Goal: Navigation & Orientation: Find specific page/section

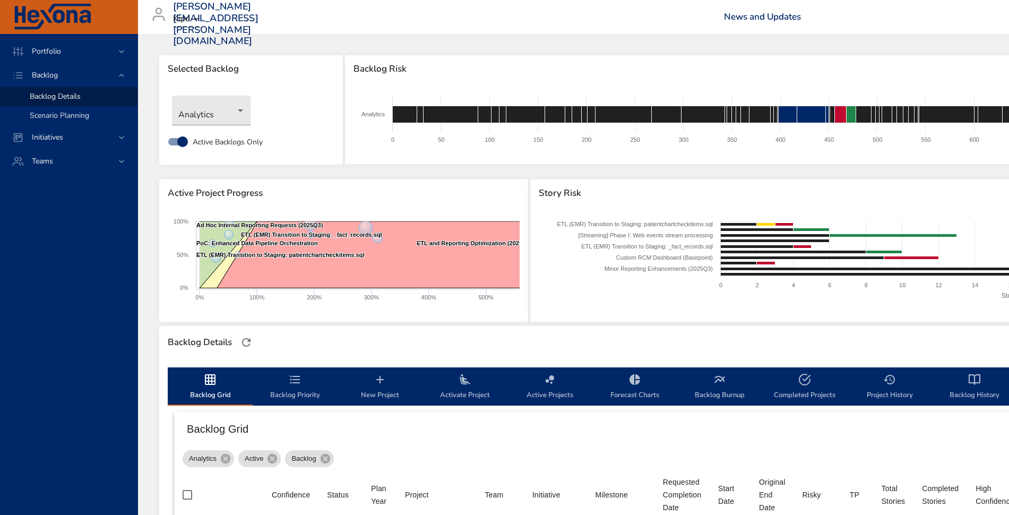
click at [80, 110] on span "Scenario Planning" at bounding box center [59, 115] width 59 height 10
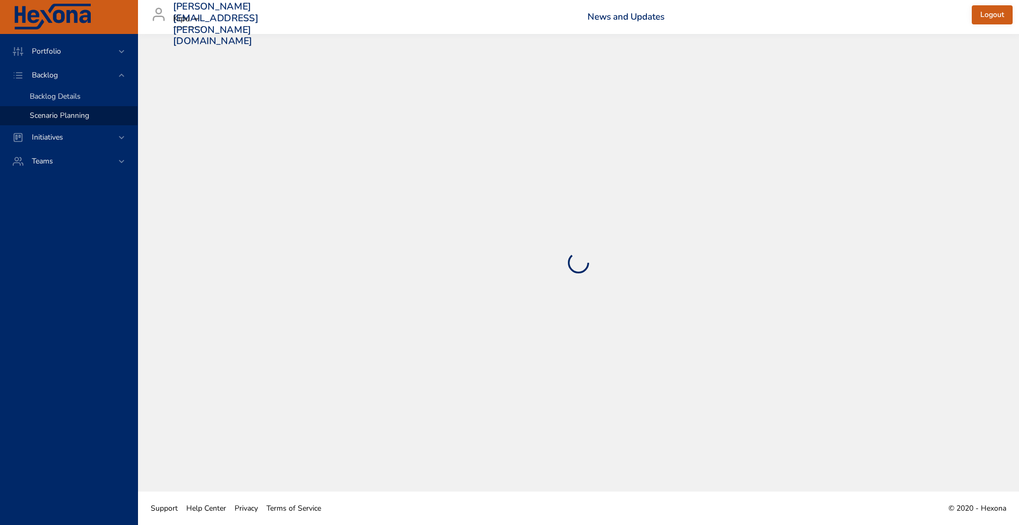
click at [80, 95] on span "Backlog Details" at bounding box center [55, 96] width 51 height 10
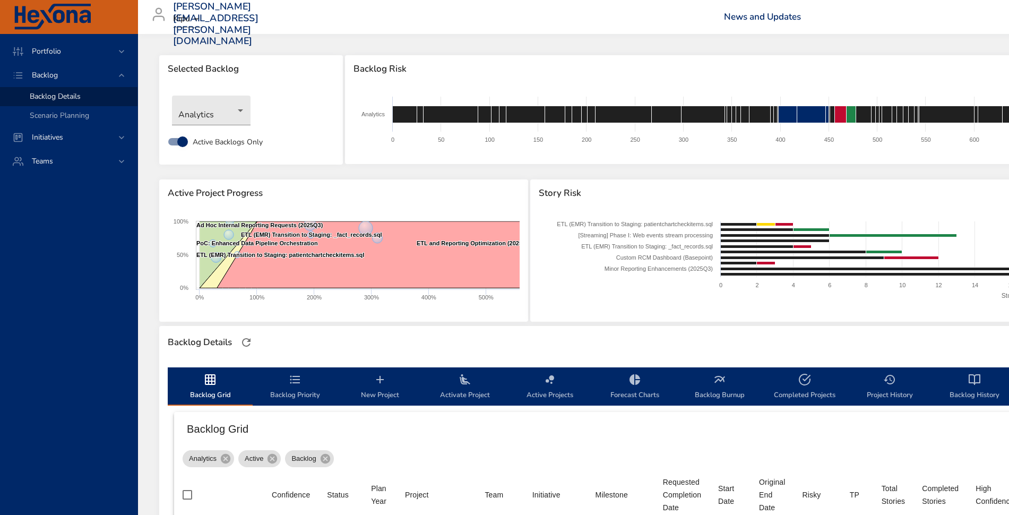
click at [305, 381] on span "Backlog Priority" at bounding box center [295, 387] width 72 height 28
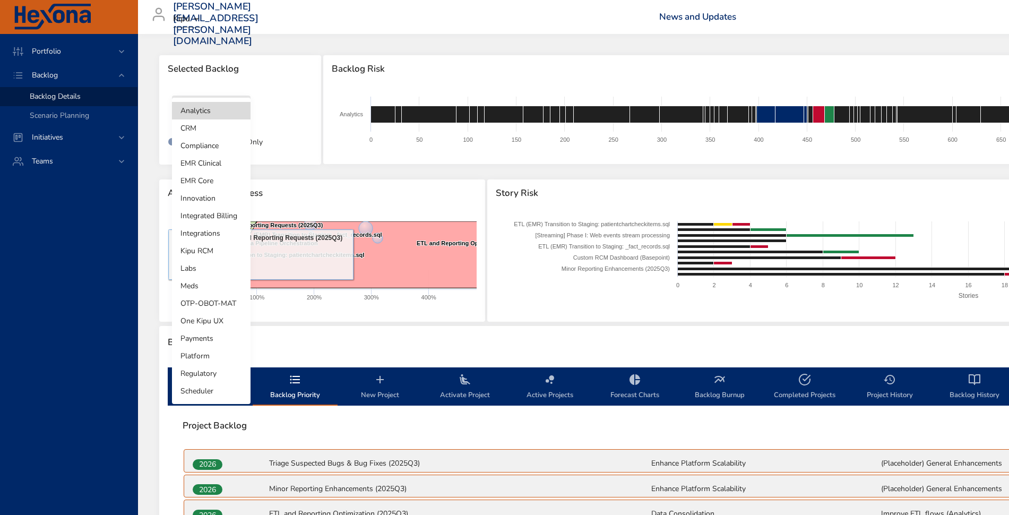
click at [202, 117] on body "Portfolio Backlog Backlog Details Scenario Planning Initiatives Teams [PERSON_N…" at bounding box center [504, 257] width 1009 height 515
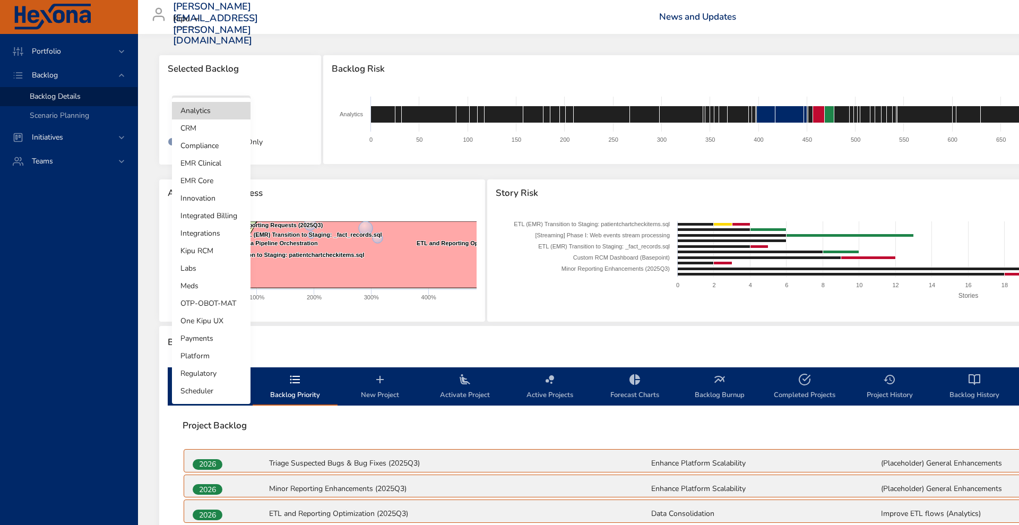
click at [210, 212] on li "Integrated Billing" at bounding box center [211, 216] width 79 height 18
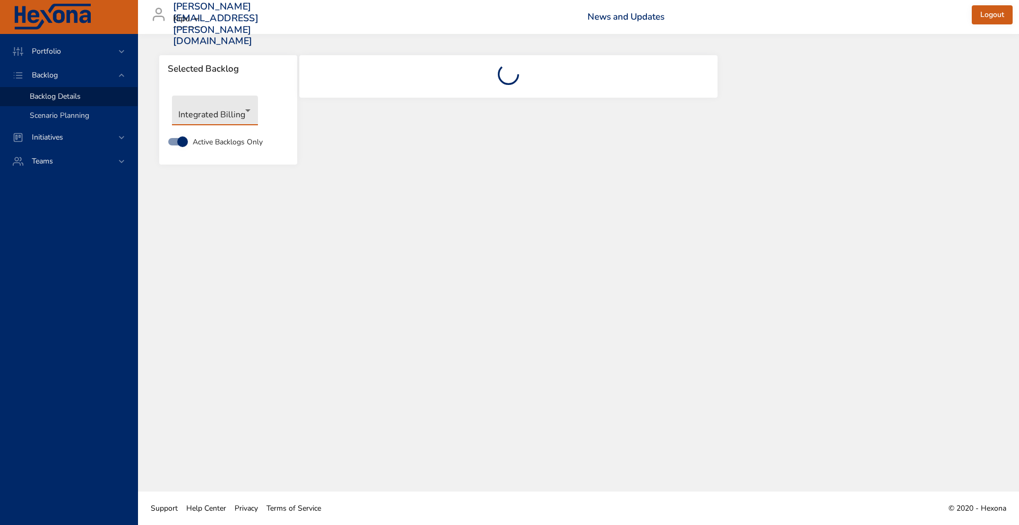
click at [83, 115] on span "Scenario Planning" at bounding box center [59, 115] width 59 height 10
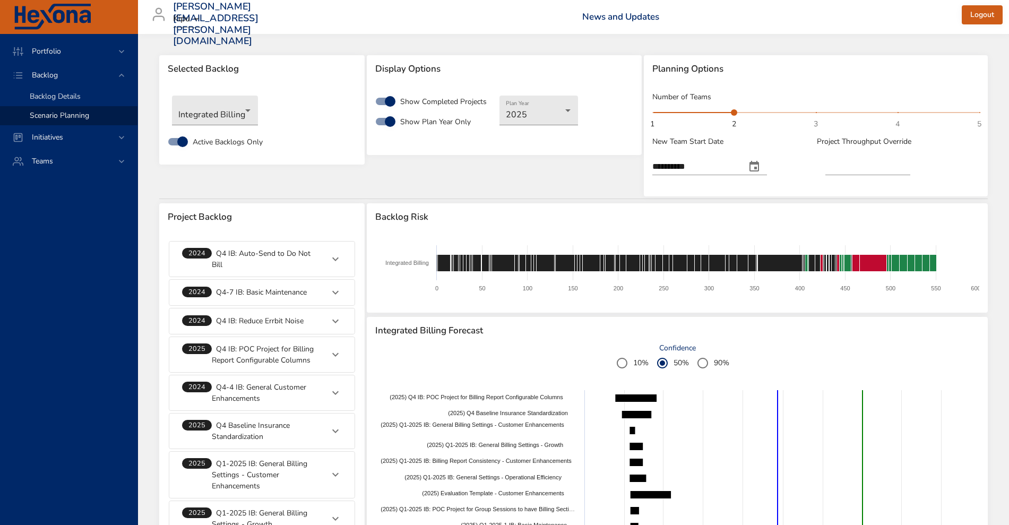
click at [99, 91] on div "Backlog Details" at bounding box center [79, 96] width 99 height 11
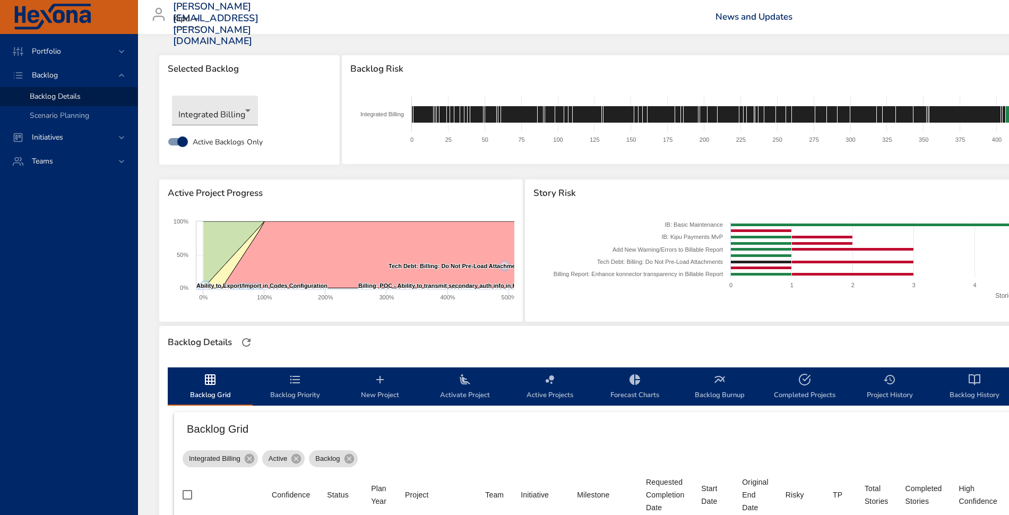
click at [288, 388] on span "Backlog Priority" at bounding box center [295, 387] width 72 height 28
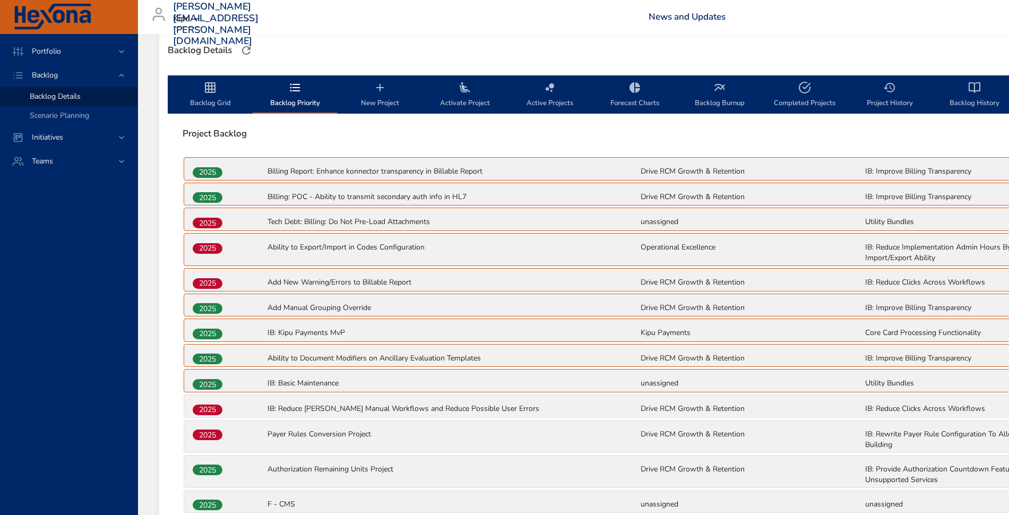
scroll to position [294, 0]
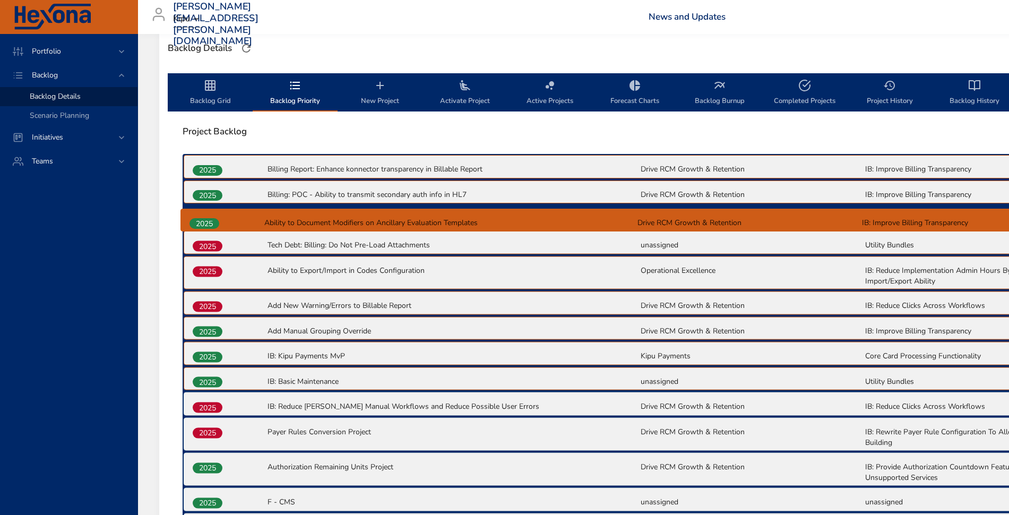
drag, startPoint x: 215, startPoint y: 354, endPoint x: 211, endPoint y: 215, distance: 139.1
click at [211, 215] on div "2025 Billing Report: Enhance konnector transparency in Billable Report Drive RC…" at bounding box center [640, 409] width 914 height 511
drag, startPoint x: 214, startPoint y: 169, endPoint x: 214, endPoint y: 228, distance: 58.9
click at [214, 228] on div "2025 Billing Report: Enhance konnector transparency in Billable Report Drive RC…" at bounding box center [640, 409] width 914 height 511
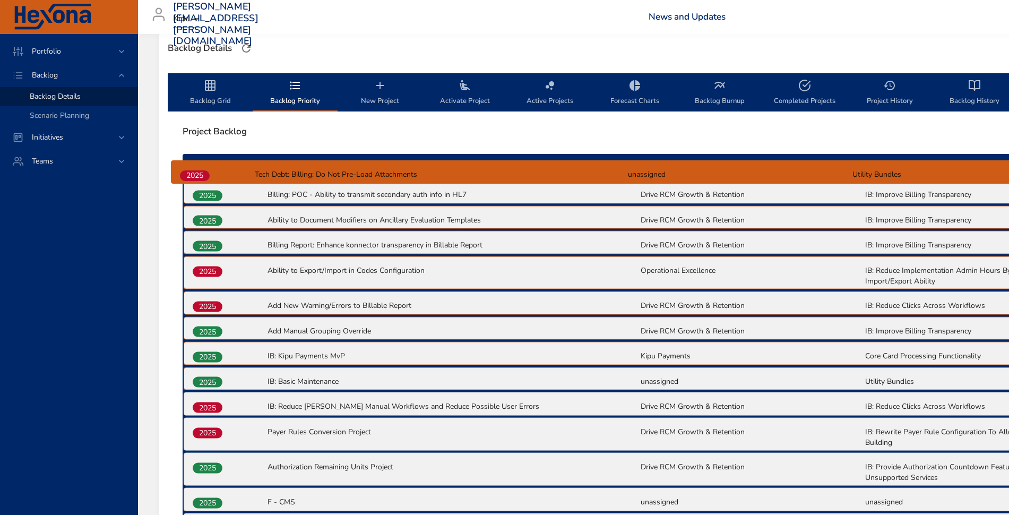
drag, startPoint x: 214, startPoint y: 243, endPoint x: 202, endPoint y: 165, distance: 78.9
click at [202, 165] on div "2025 Billing: POC - Ability to transmit secondary auth info in HL7 Drive RCM Gr…" at bounding box center [640, 409] width 914 height 511
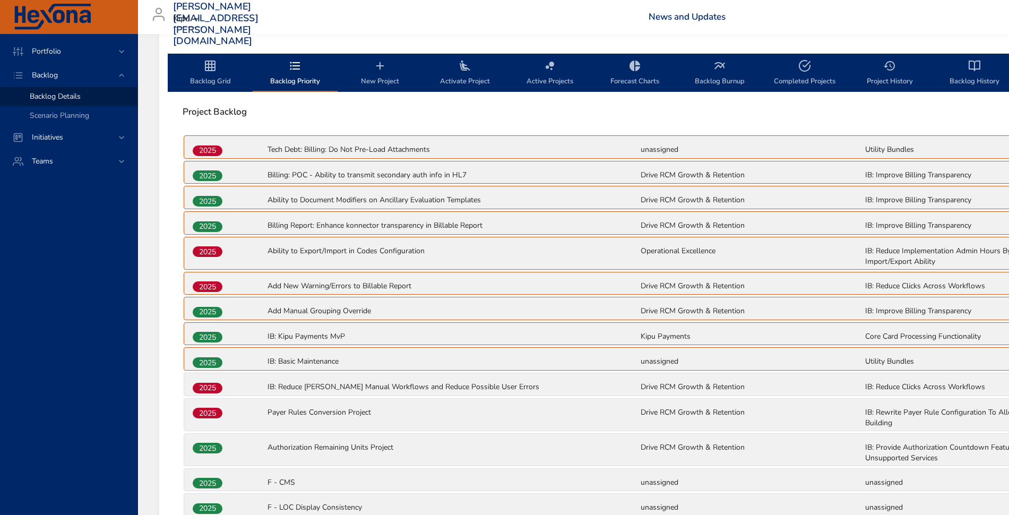
scroll to position [312, 0]
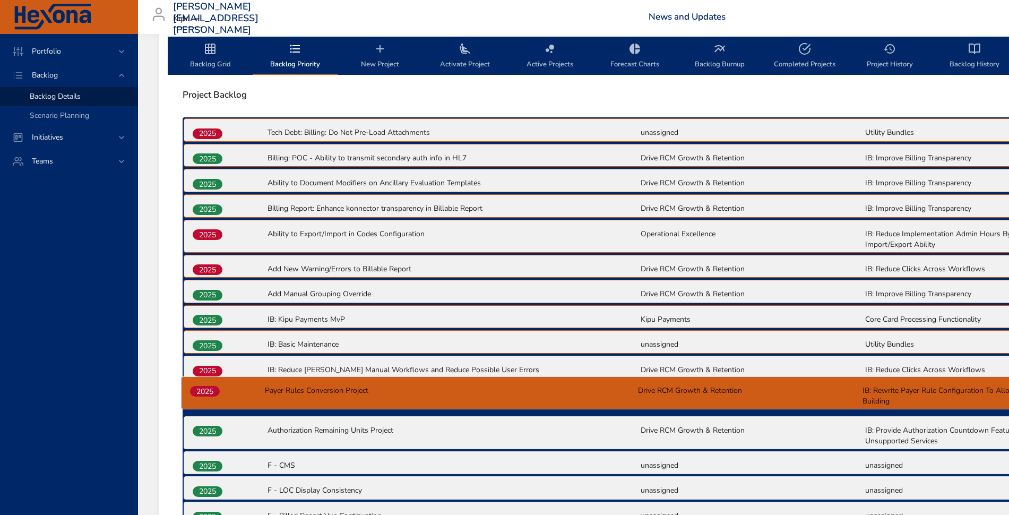
drag, startPoint x: 210, startPoint y: 413, endPoint x: 206, endPoint y: 376, distance: 36.9
click at [206, 376] on div "2025 Tech Debt: Billing: Do Not Pre-Load Attachments unassigned Utility Bundles…" at bounding box center [640, 372] width 914 height 511
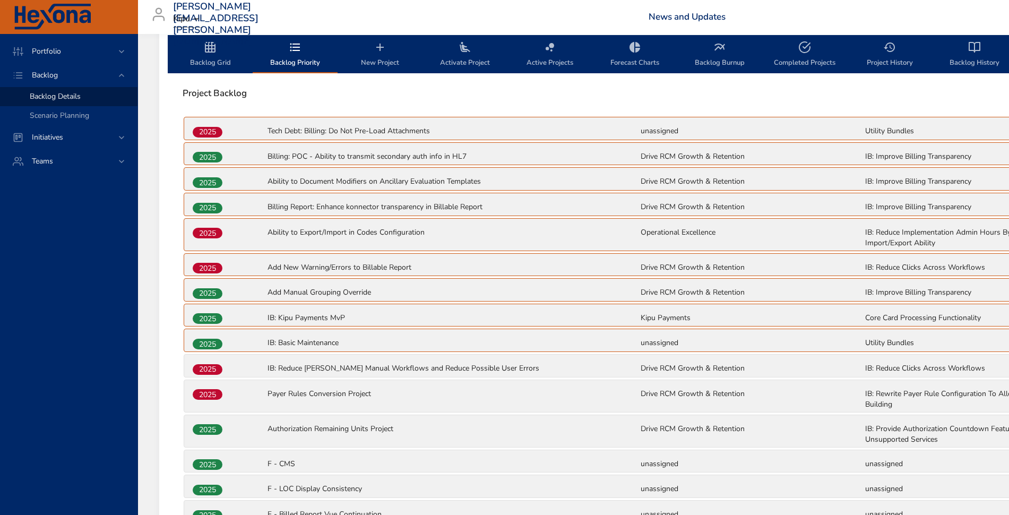
click at [206, 390] on span "2025" at bounding box center [208, 394] width 30 height 11
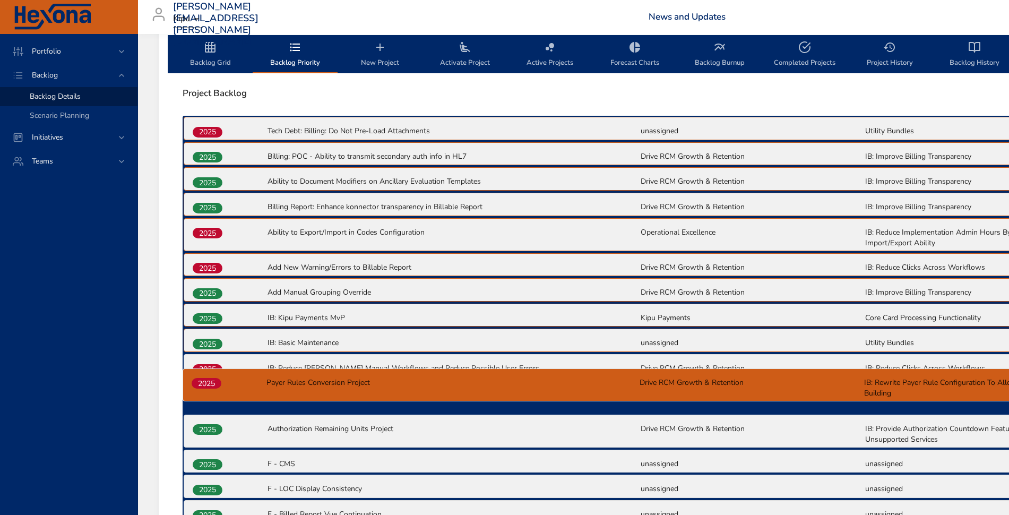
scroll to position [333, 0]
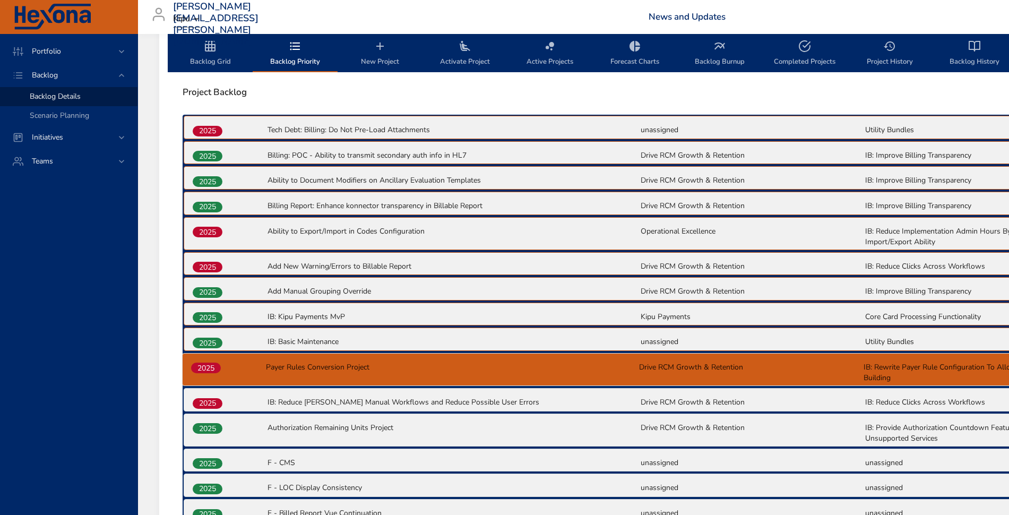
drag, startPoint x: 207, startPoint y: 395, endPoint x: 206, endPoint y: 365, distance: 30.3
click at [206, 365] on div "2025 Tech Debt: Billing: Do Not Pre-Load Attachments unassigned Utility Bundles…" at bounding box center [640, 370] width 914 height 511
